Goal: Find contact information: Find contact information

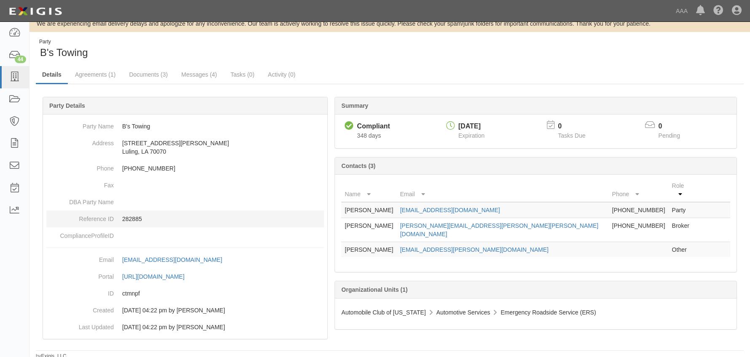
scroll to position [13, 0]
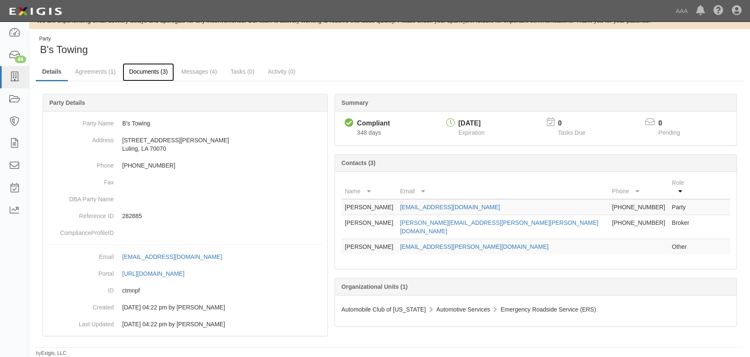
click at [152, 67] on link "Documents (3)" at bounding box center [148, 72] width 51 height 18
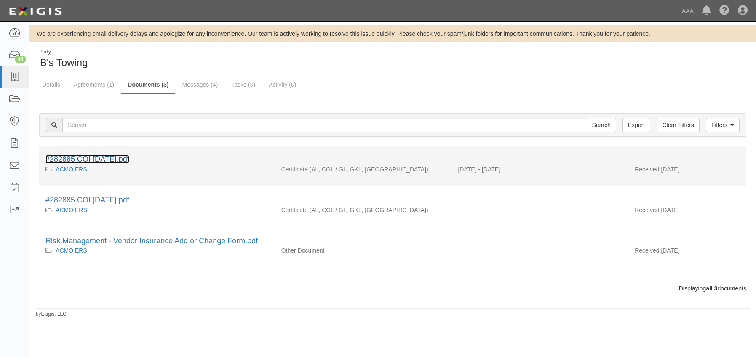
click at [116, 161] on link "#282885 COI 08.22.25.pdf" at bounding box center [87, 159] width 84 height 8
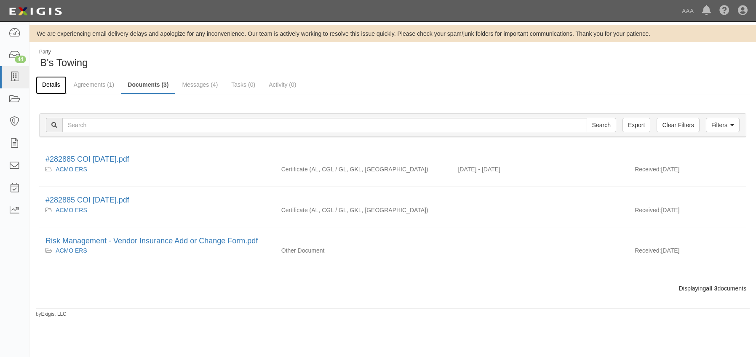
click at [58, 82] on link "Details" at bounding box center [51, 85] width 31 height 18
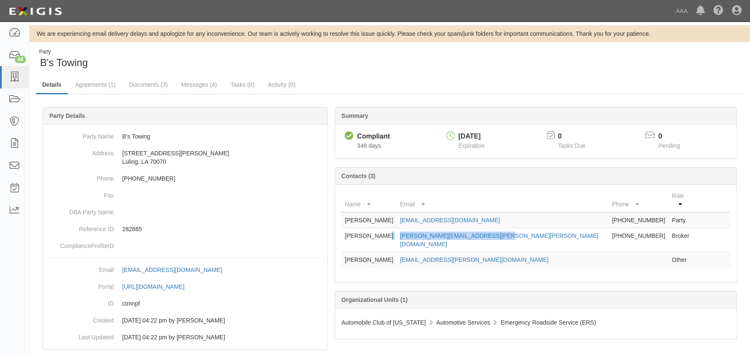
drag, startPoint x: 525, startPoint y: 228, endPoint x: 421, endPoint y: 228, distance: 103.2
click at [421, 228] on tr "Beth Laborde beth.laborde@stone-insurance.com 504-832-4161 Broker" at bounding box center [535, 240] width 389 height 24
copy tr "beth.laborde@stone-insurance.com"
click at [147, 83] on link "Documents (3)" at bounding box center [148, 85] width 51 height 18
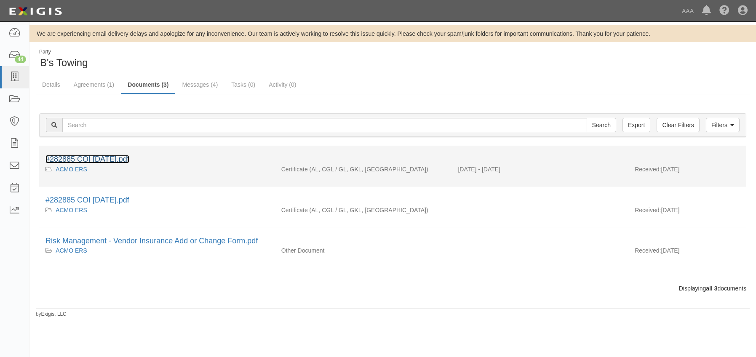
click at [98, 159] on link "#282885 COI [DATE].pdf" at bounding box center [87, 159] width 84 height 8
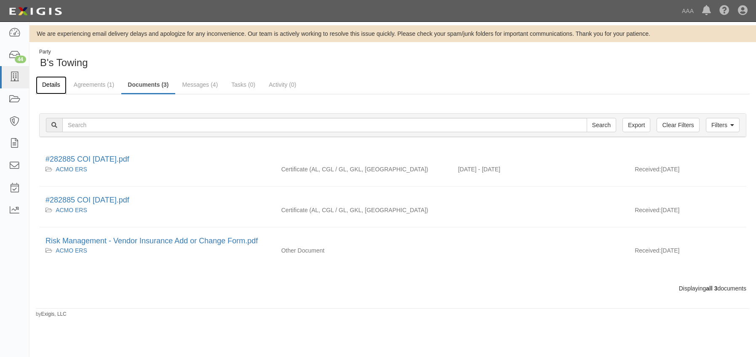
click at [46, 87] on link "Details" at bounding box center [51, 85] width 31 height 18
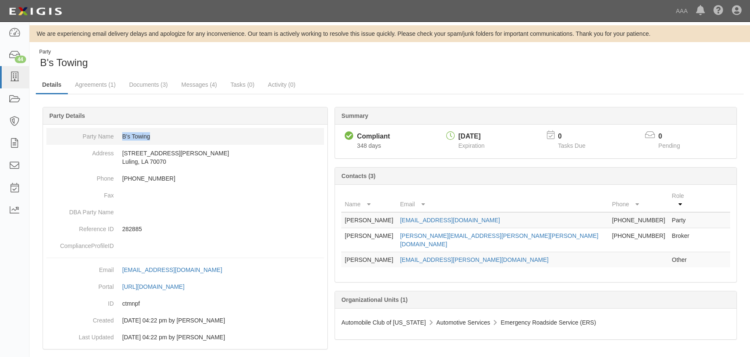
drag, startPoint x: 158, startPoint y: 135, endPoint x: 120, endPoint y: 134, distance: 37.9
click at [120, 134] on dd "B's Towing" at bounding box center [185, 136] width 278 height 17
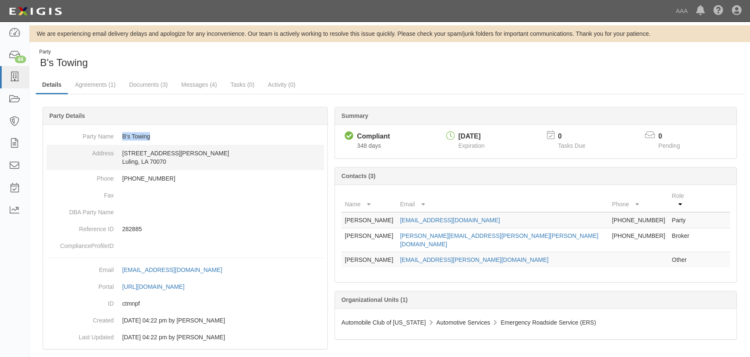
copy dd "B's Towing"
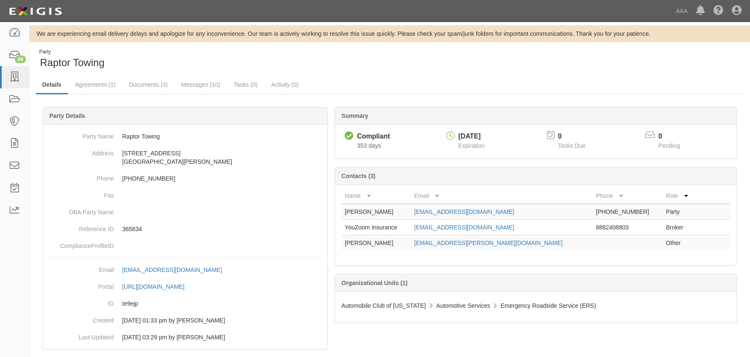
click at [513, 61] on div "Party Raptor Towing" at bounding box center [389, 58] width 720 height 21
drag, startPoint x: 162, startPoint y: 137, endPoint x: 120, endPoint y: 133, distance: 41.9
click at [120, 133] on dd "Raptor Towing" at bounding box center [185, 136] width 278 height 17
copy dd "Raptor Towing"
drag, startPoint x: 516, startPoint y: 213, endPoint x: 424, endPoint y: 210, distance: 91.9
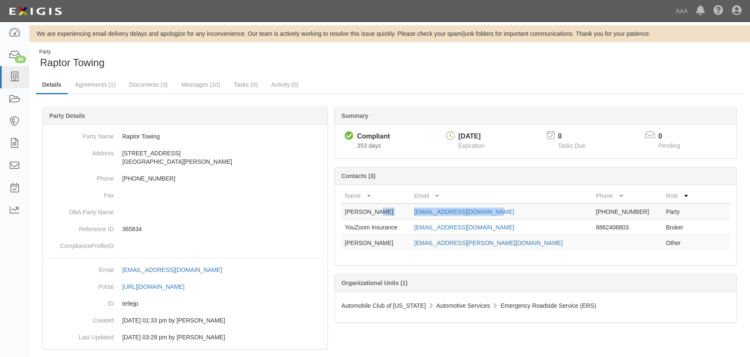
click at [424, 210] on tr "[PERSON_NAME] [EMAIL_ADDRESS][DOMAIN_NAME] [PHONE_NUMBER] Party" at bounding box center [535, 212] width 389 height 16
copy tr "[EMAIL_ADDRESS][DOMAIN_NAME]"
drag, startPoint x: 142, startPoint y: 87, endPoint x: 148, endPoint y: 89, distance: 6.8
click at [143, 87] on link "Documents (3)" at bounding box center [148, 85] width 51 height 18
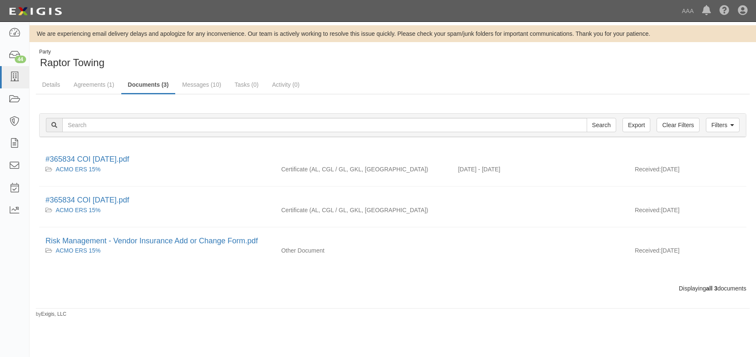
click at [153, 84] on link "Documents (3)" at bounding box center [148, 85] width 54 height 18
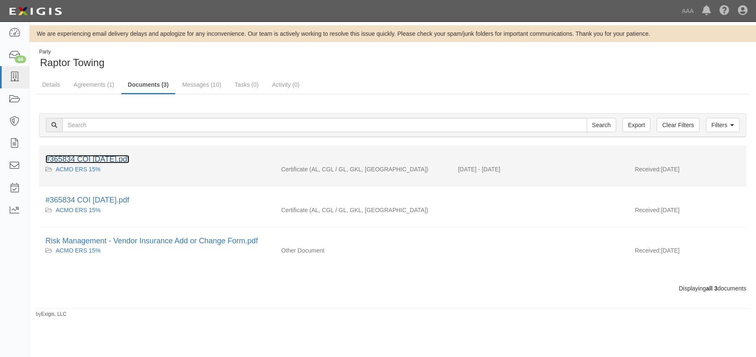
click at [99, 159] on link "#365834 COI [DATE].pdf" at bounding box center [87, 159] width 84 height 8
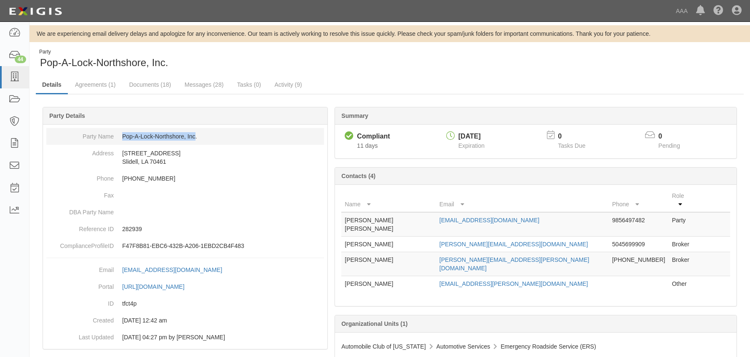
drag, startPoint x: 120, startPoint y: 135, endPoint x: 195, endPoint y: 140, distance: 74.3
click at [195, 140] on dd "Pop-A-Lock-Northshore, Inc." at bounding box center [185, 136] width 278 height 17
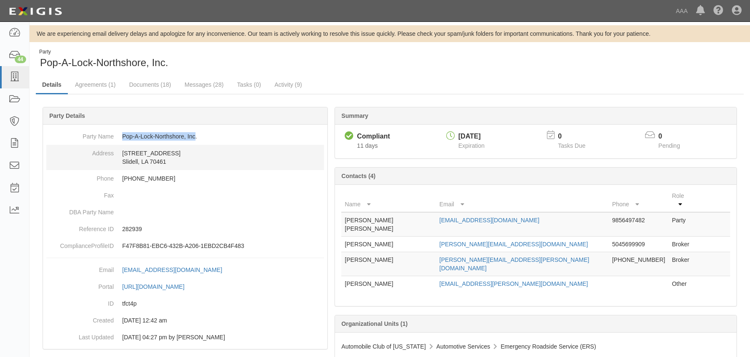
copy dd "Pop-A-Lock-Northshore, Inc"
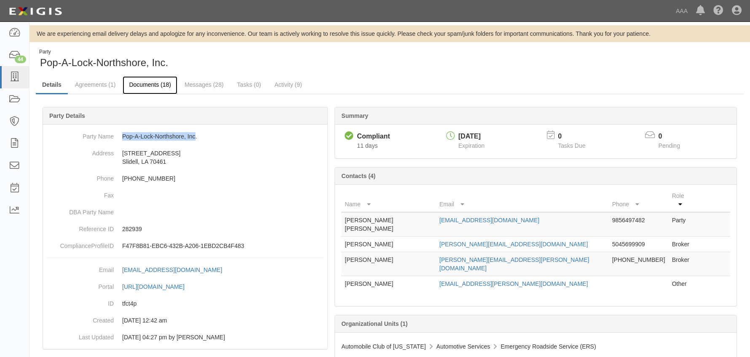
click at [150, 86] on link "Documents (18)" at bounding box center [150, 85] width 55 height 18
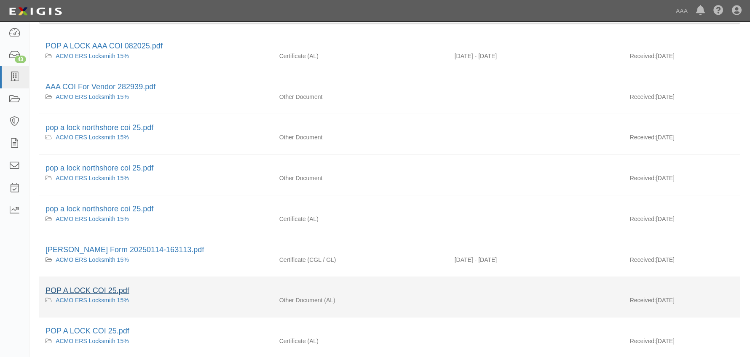
scroll to position [126, 0]
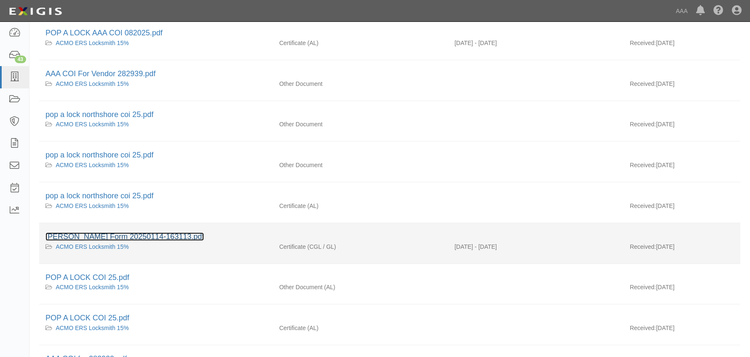
click at [95, 237] on link "[PERSON_NAME] Form 20250114-163113.pdf" at bounding box center [124, 237] width 158 height 8
click at [118, 237] on link "[PERSON_NAME] Form 20250114-163113.pdf" at bounding box center [124, 237] width 158 height 8
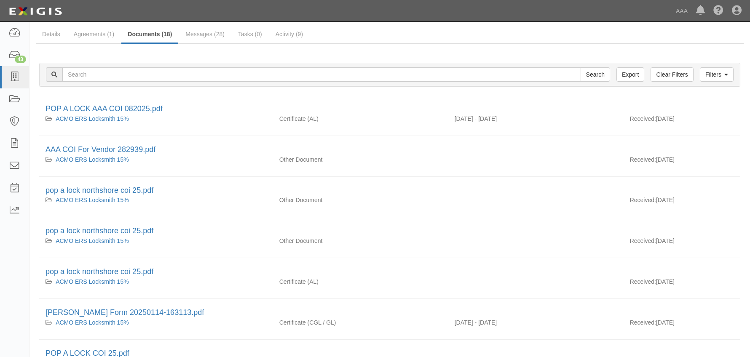
scroll to position [42, 0]
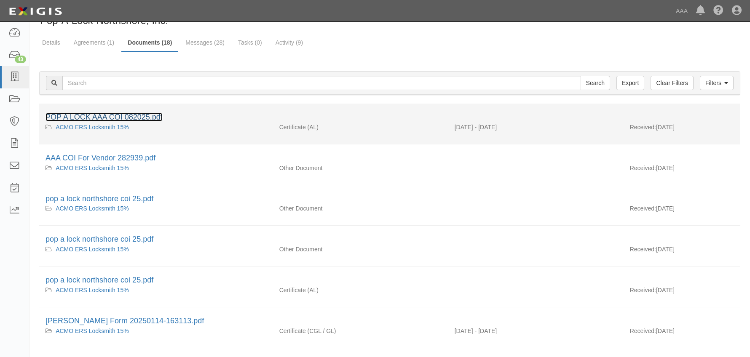
click at [131, 118] on link "POP A LOCK AAA COI 082025.pdf" at bounding box center [103, 117] width 117 height 8
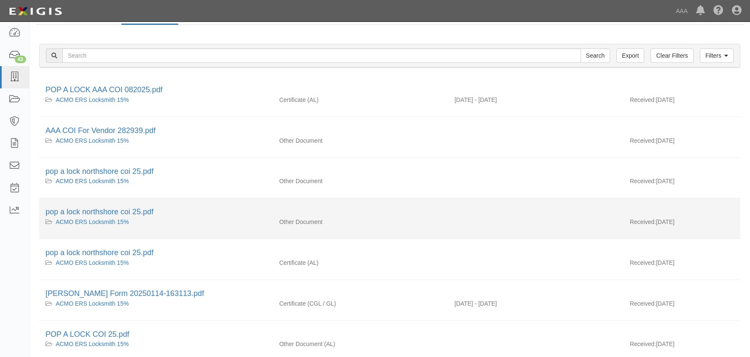
scroll to position [84, 0]
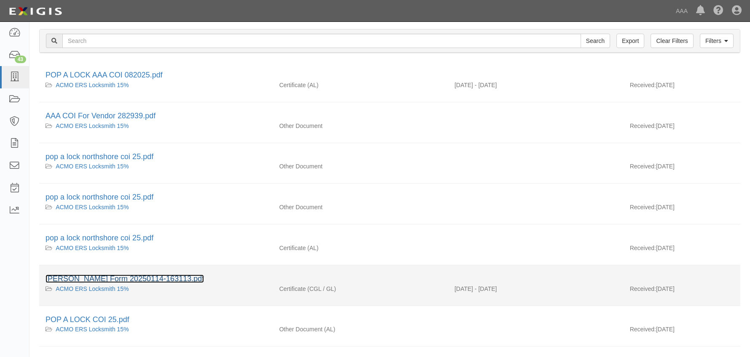
click at [141, 276] on link "[PERSON_NAME] Form 20250114-163113.pdf" at bounding box center [124, 279] width 158 height 8
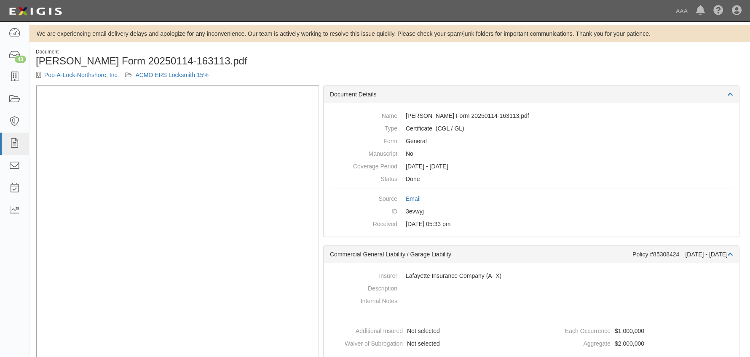
scroll to position [16, 0]
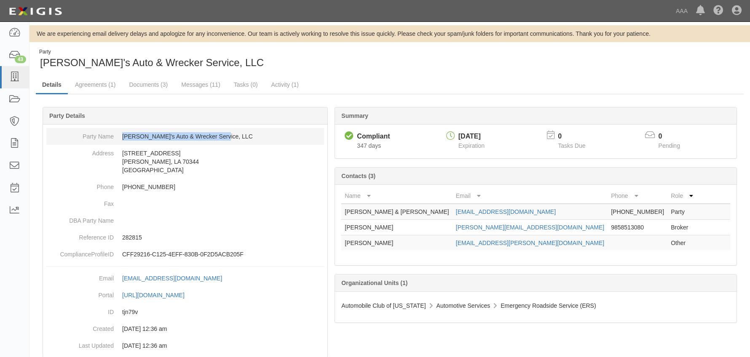
drag, startPoint x: 236, startPoint y: 139, endPoint x: 118, endPoint y: 128, distance: 118.0
click at [118, 128] on dd "Kevin's Auto & Wrecker Service, LLC" at bounding box center [185, 136] width 278 height 17
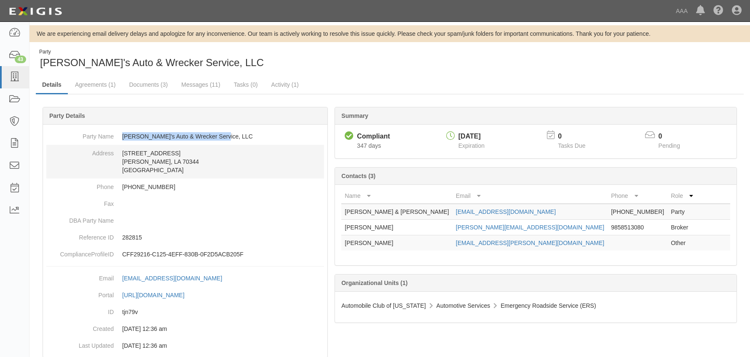
copy dd "Kevin's Auto & Wrecker Service, LLC"
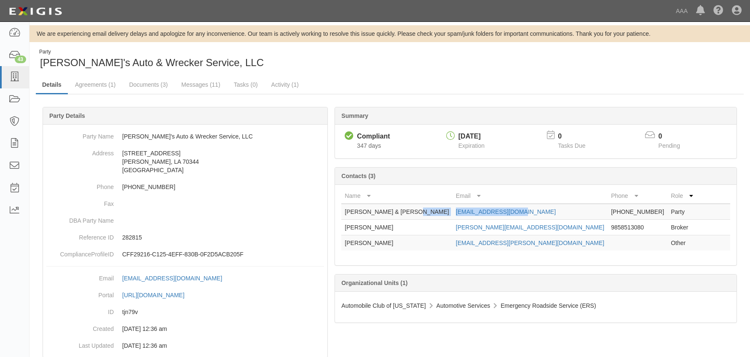
drag, startPoint x: 517, startPoint y: 209, endPoint x: 446, endPoint y: 212, distance: 71.2
click at [446, 212] on tr "Kevin & Buffy Domangue rnesbit369@gmail.com 985-594-2101 Party" at bounding box center [535, 212] width 389 height 16
copy tr "rnesbit369@gmail.com"
drag, startPoint x: 137, startPoint y: 83, endPoint x: 152, endPoint y: 85, distance: 14.9
click at [138, 83] on link "Documents (3)" at bounding box center [148, 85] width 51 height 18
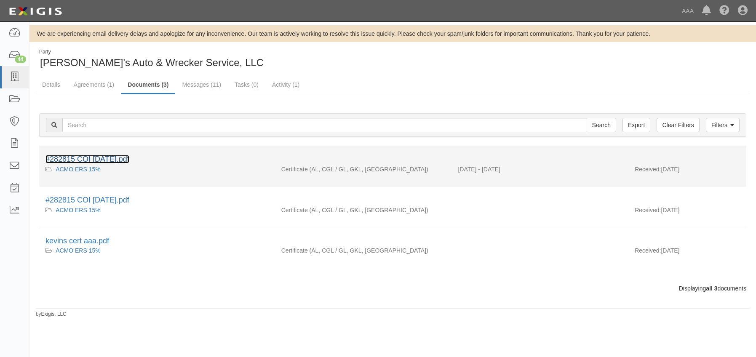
click at [122, 160] on link "#282815 COI [DATE].pdf" at bounding box center [87, 159] width 84 height 8
click at [122, 160] on link "#282815 COI 08.24.25.pdf" at bounding box center [87, 159] width 84 height 8
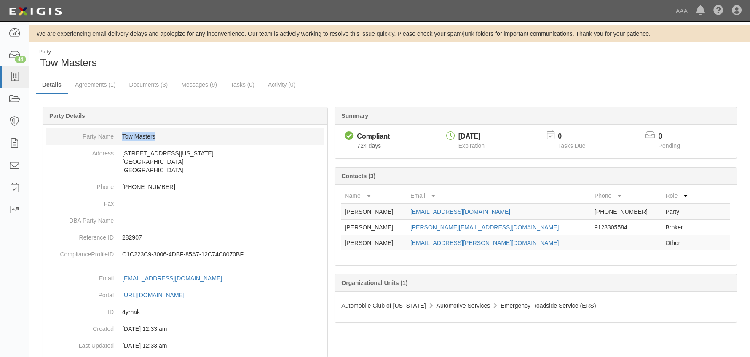
drag, startPoint x: 164, startPoint y: 141, endPoint x: 122, endPoint y: 140, distance: 42.1
click at [122, 140] on dd "Tow Masters" at bounding box center [185, 136] width 278 height 17
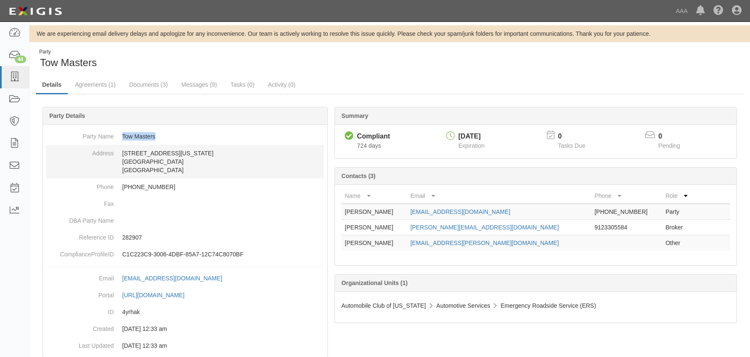
copy dd "Tow Masters"
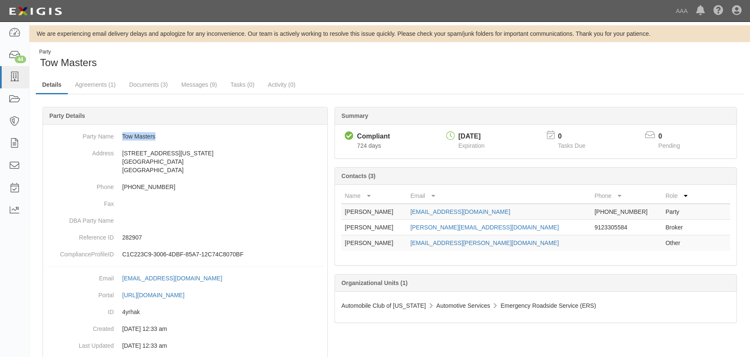
drag, startPoint x: 511, startPoint y: 213, endPoint x: 420, endPoint y: 213, distance: 91.8
click at [420, 213] on tr "Damion Marcus Towmasterstwo@gmail.com 318-747-7121 Party" at bounding box center [535, 212] width 389 height 16
copy tr "Towmasterstwo@gmail.com"
click at [138, 83] on link "Documents (3)" at bounding box center [148, 85] width 51 height 18
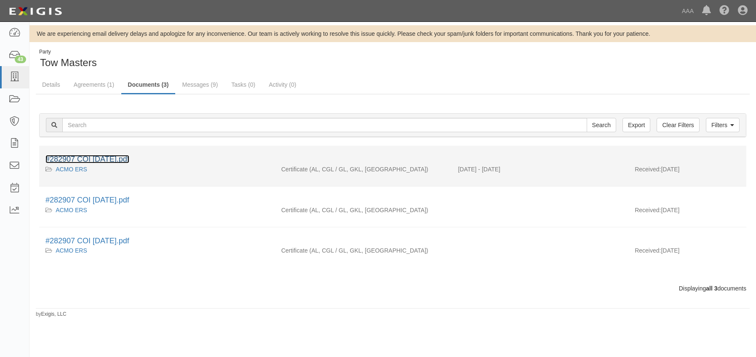
click at [90, 158] on link "#282907 COI [DATE].pdf" at bounding box center [87, 159] width 84 height 8
